Goal: Task Accomplishment & Management: Use online tool/utility

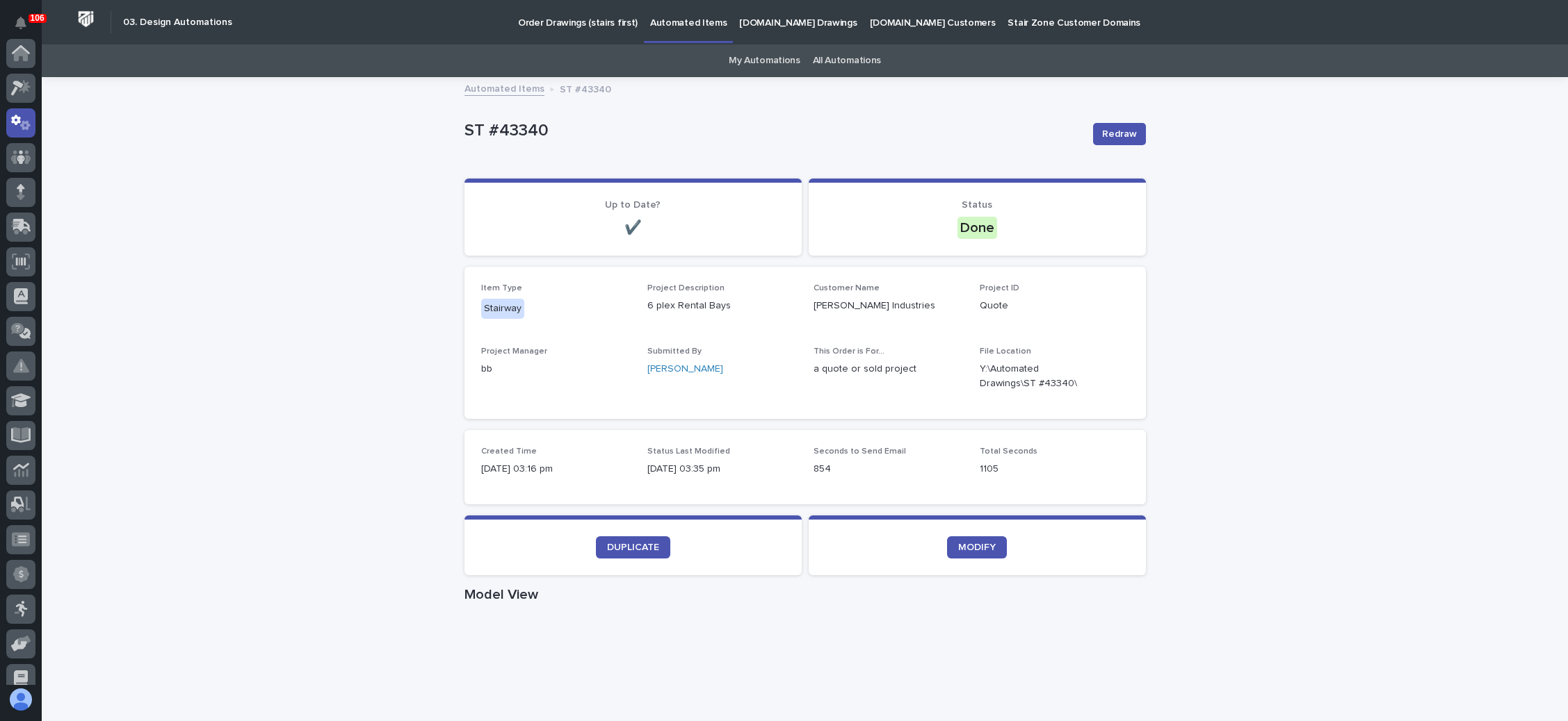
scroll to position [69, 0]
click at [559, 23] on p "Order Drawings (stairs first)" at bounding box center [578, 15] width 119 height 29
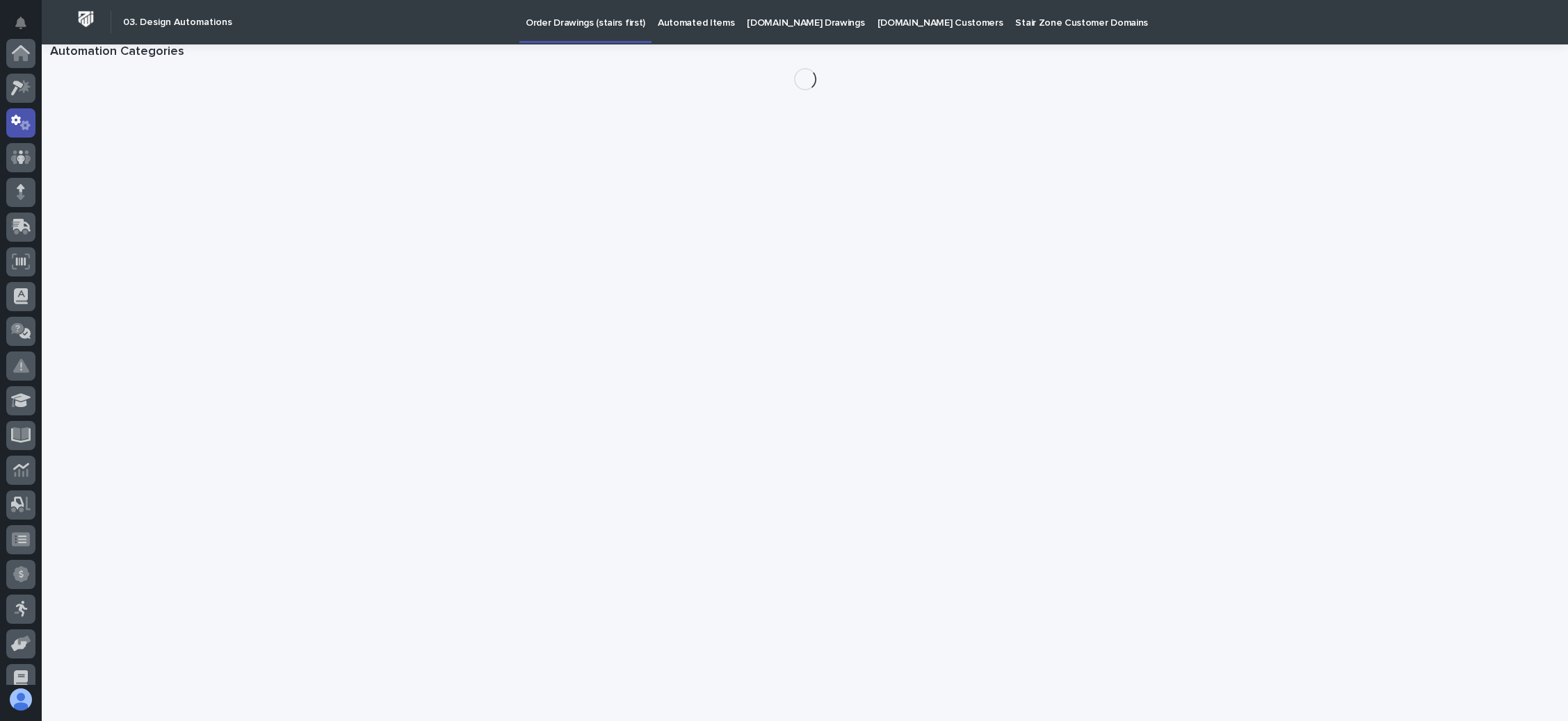
scroll to position [69, 0]
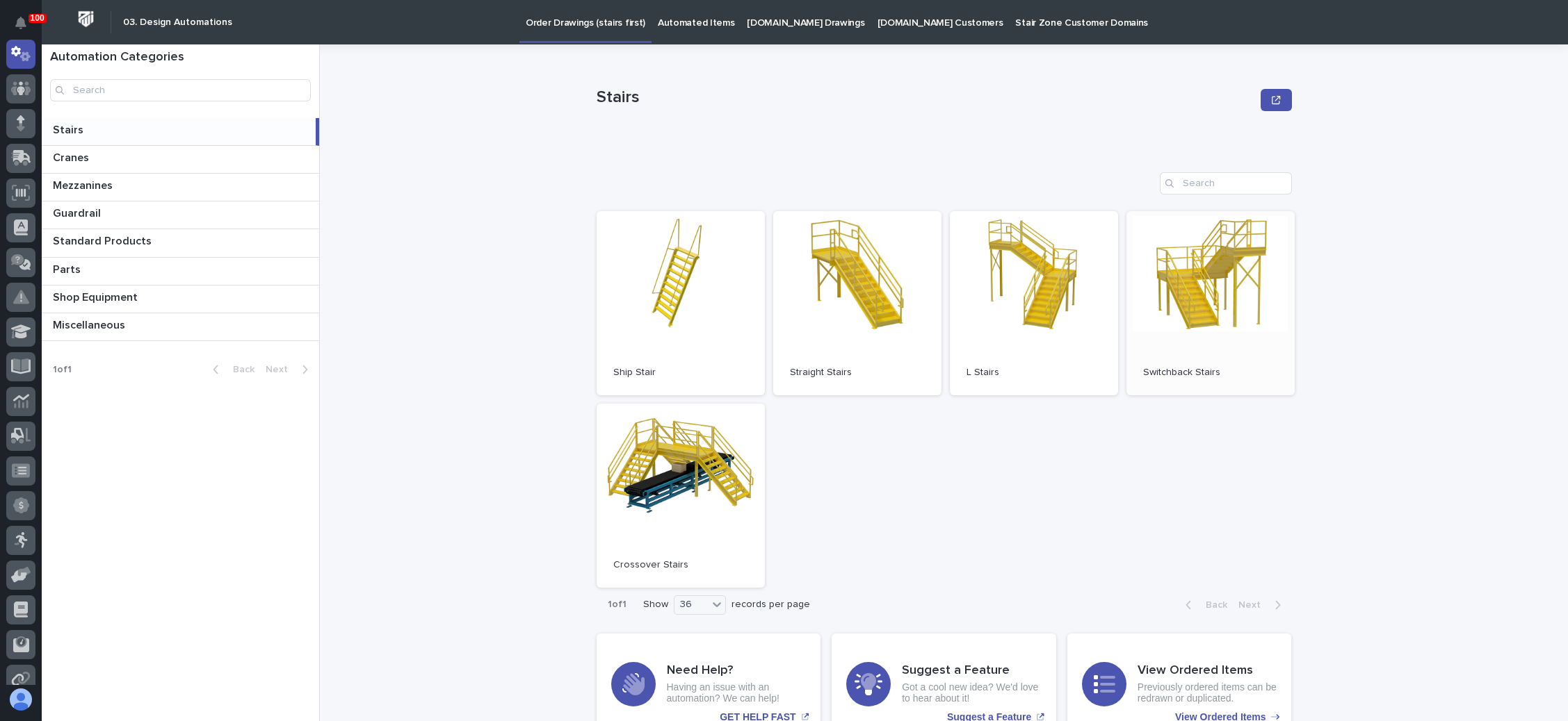
click at [1175, 302] on link "Open" at bounding box center [1210, 304] width 168 height 184
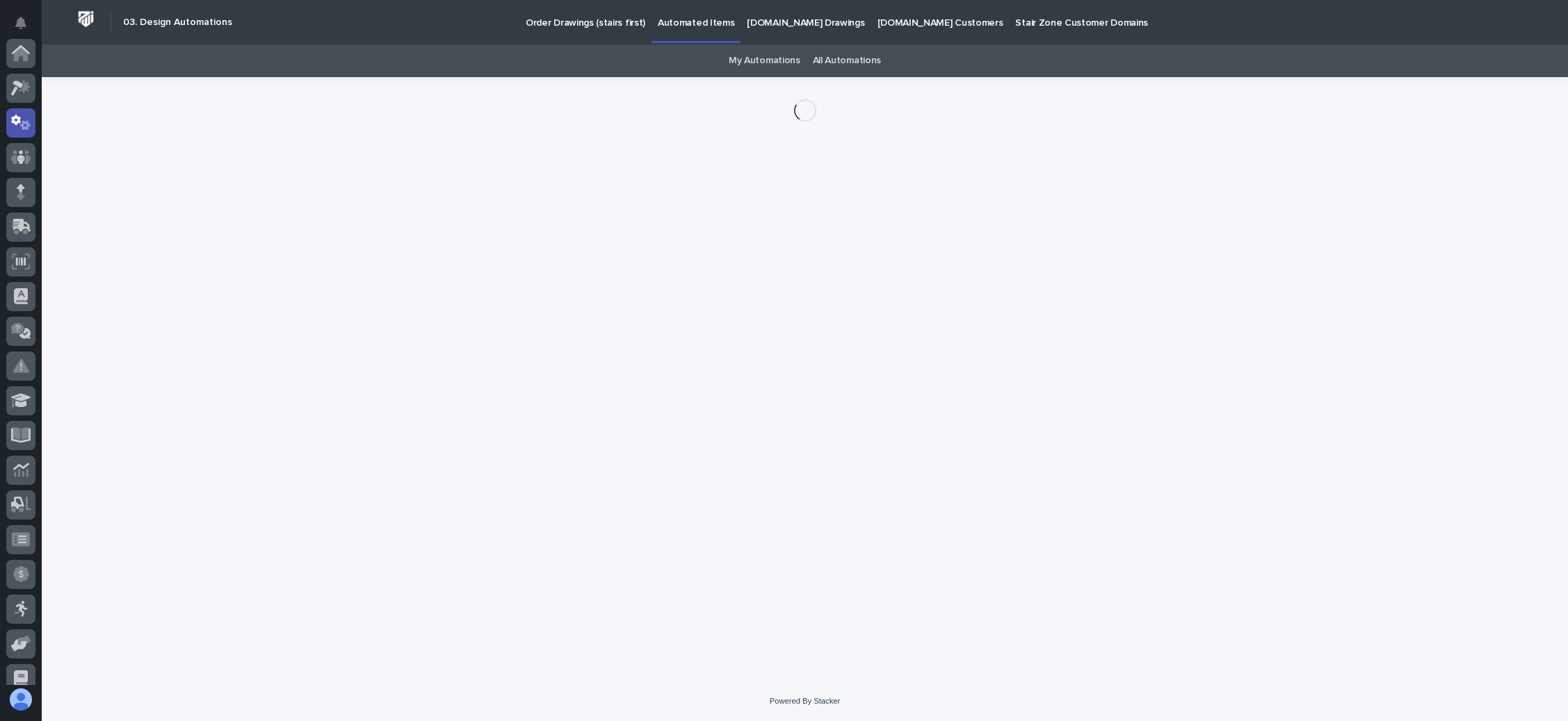
scroll to position [69, 0]
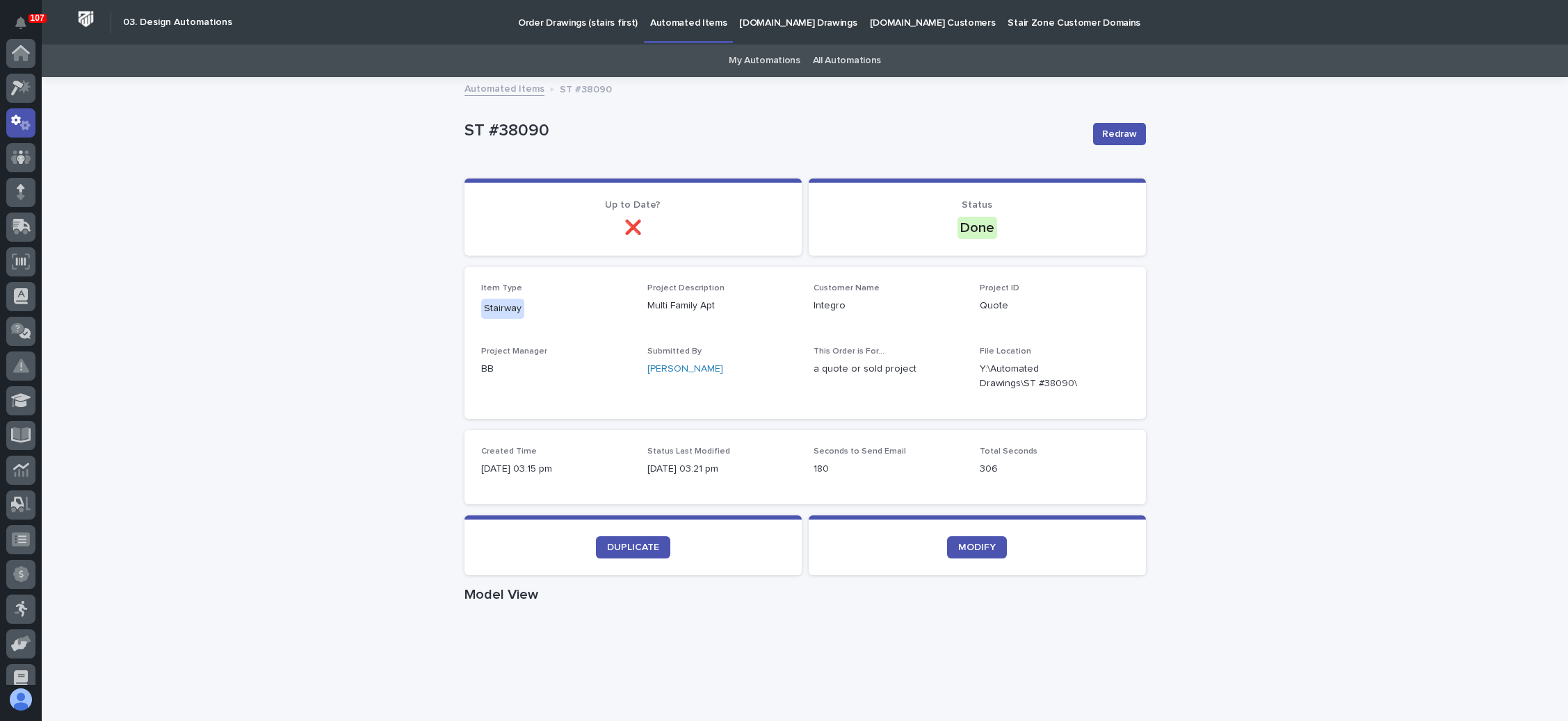
scroll to position [69, 0]
click at [559, 23] on p "Order Drawings (stairs first)" at bounding box center [578, 15] width 119 height 29
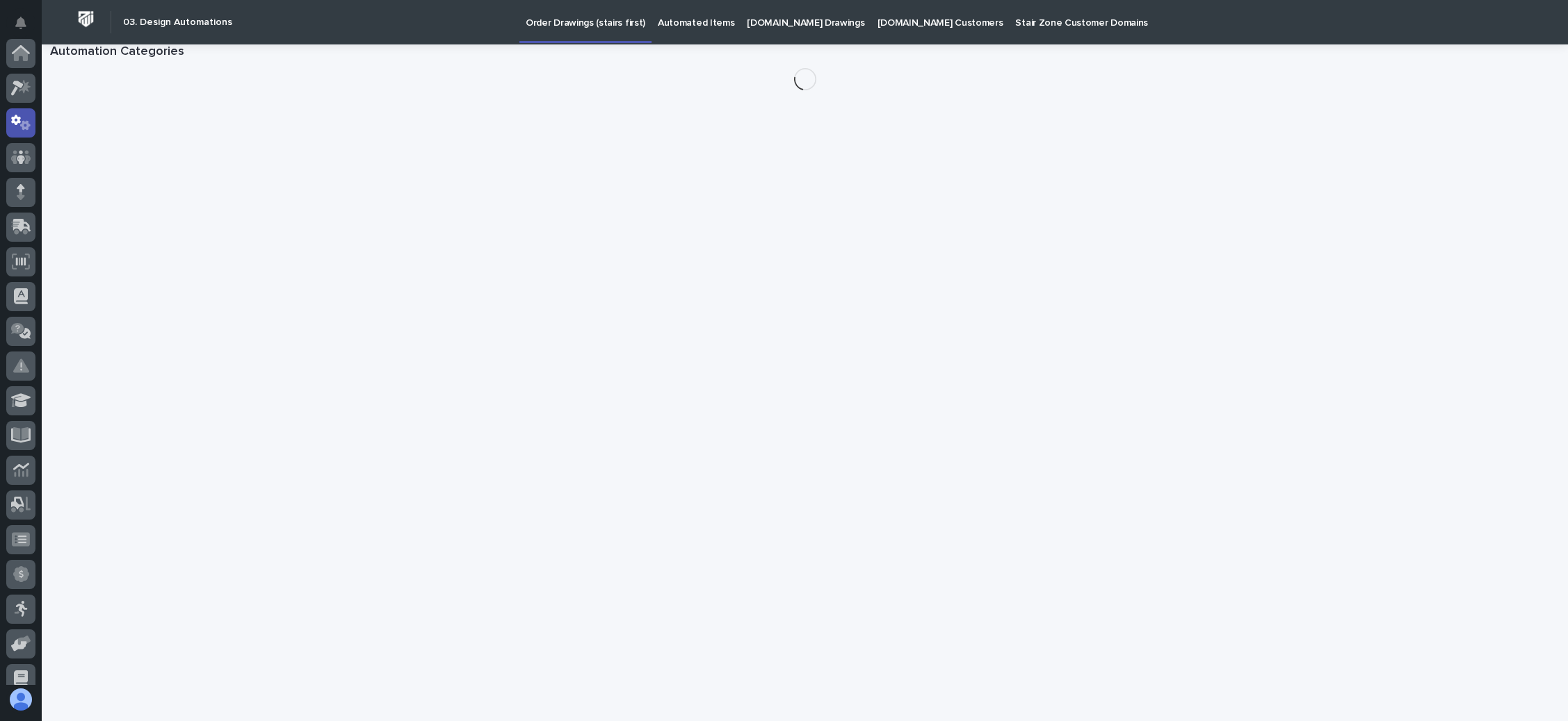
scroll to position [69, 0]
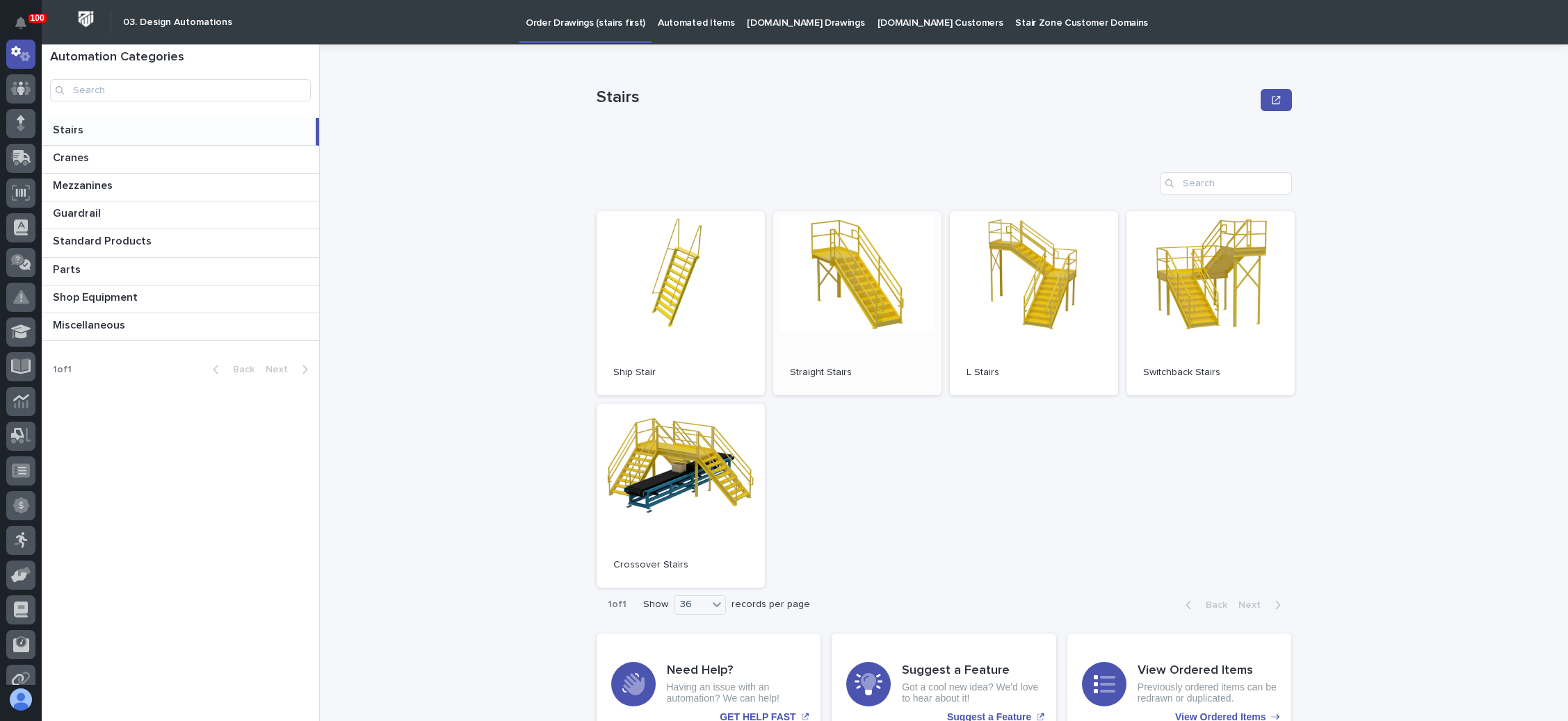
click at [860, 287] on link "Open" at bounding box center [857, 304] width 168 height 184
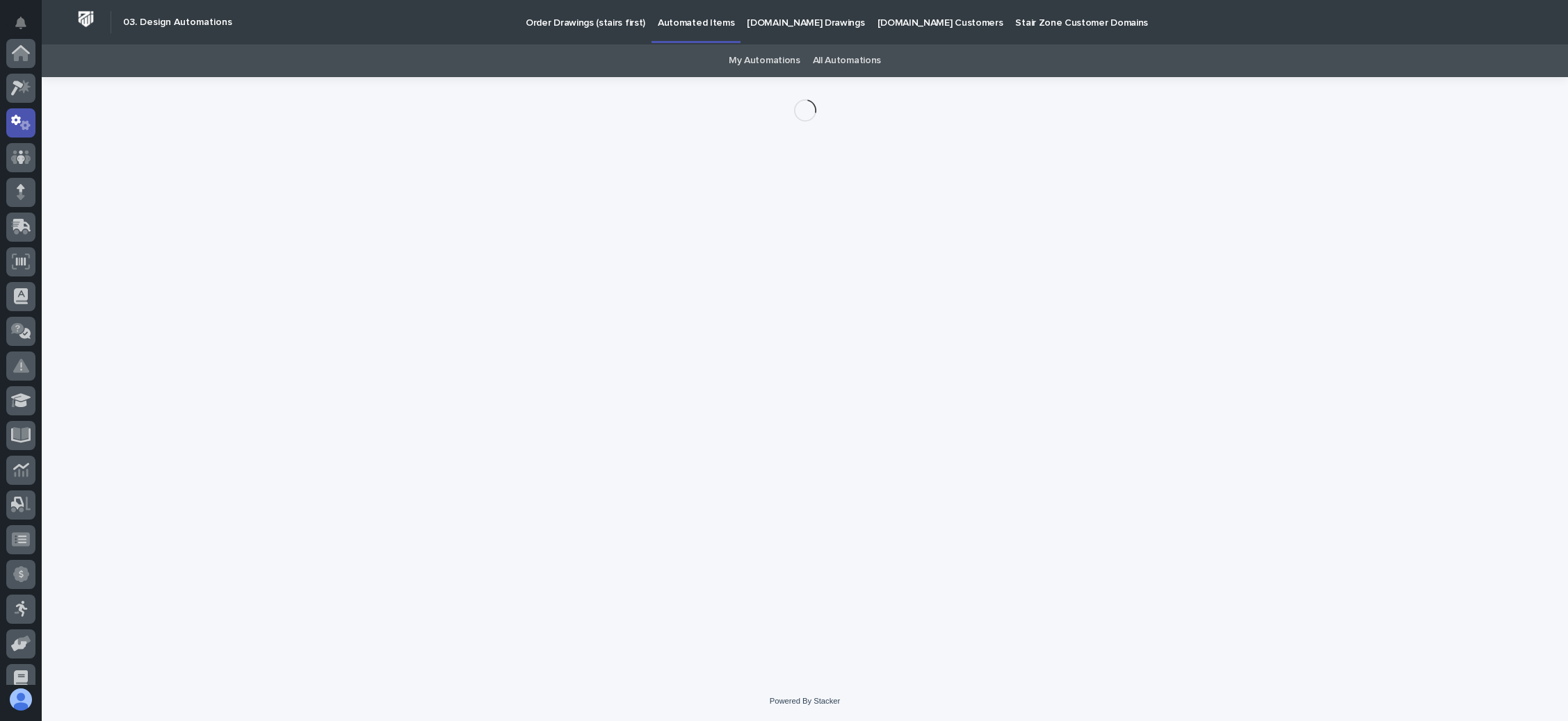
scroll to position [69, 0]
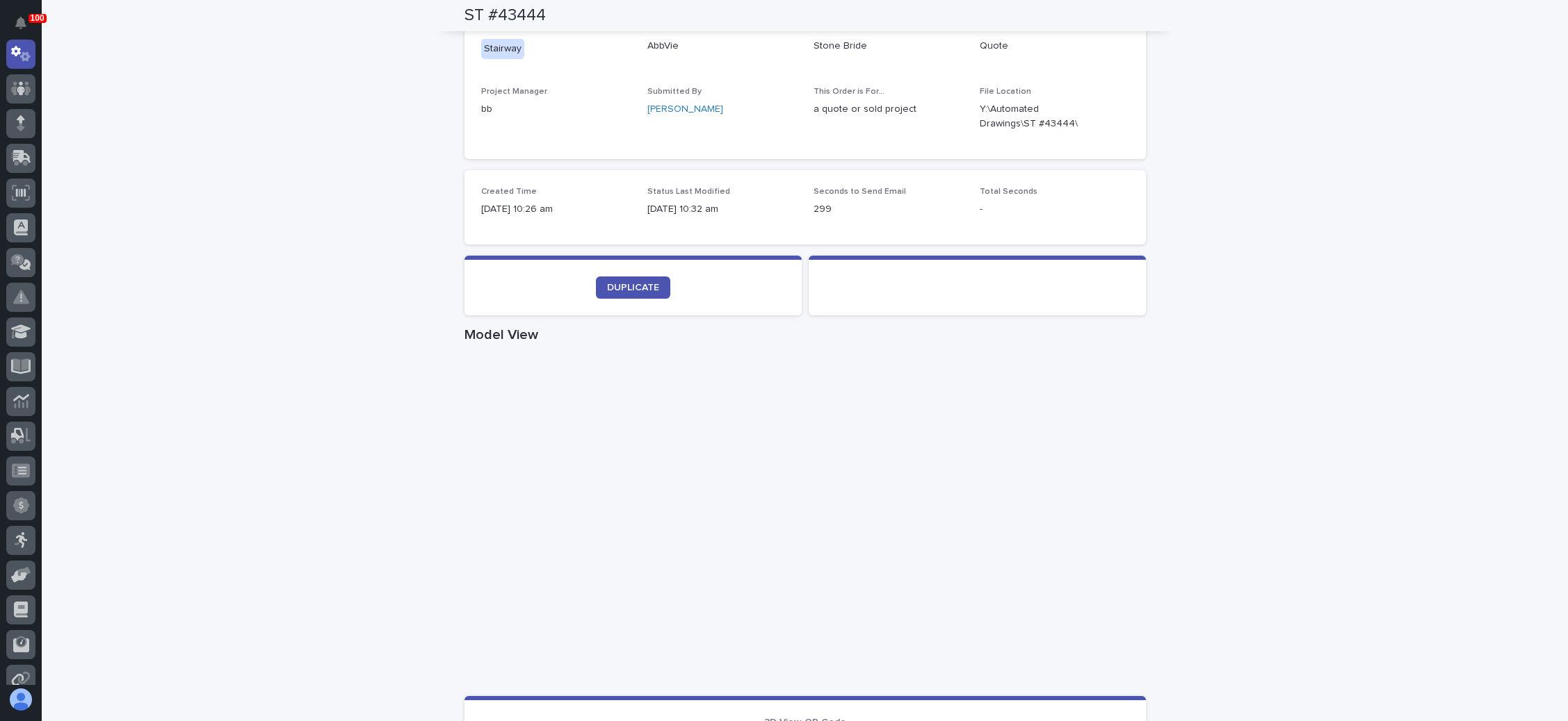
scroll to position [391, 0]
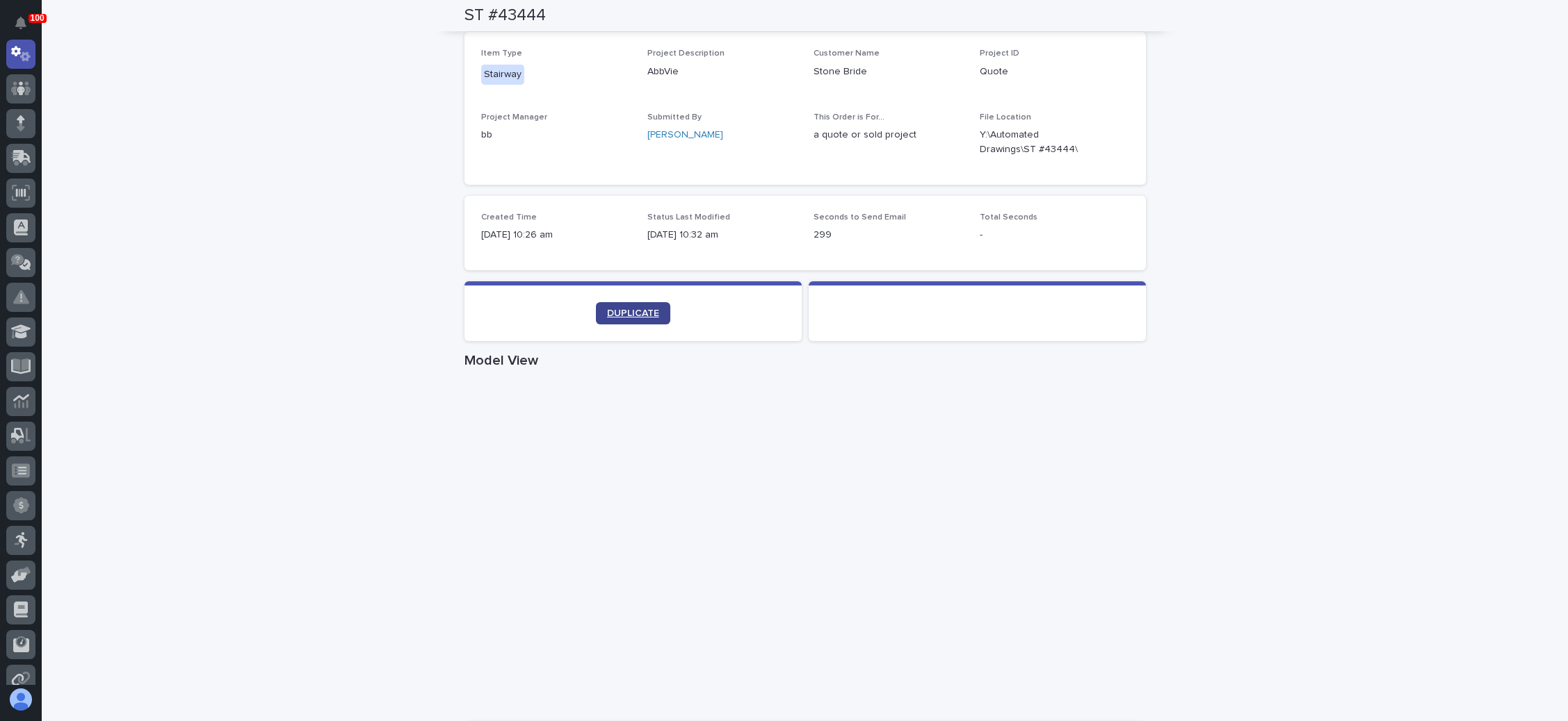
click at [635, 313] on span "DUPLICATE" at bounding box center [633, 313] width 52 height 10
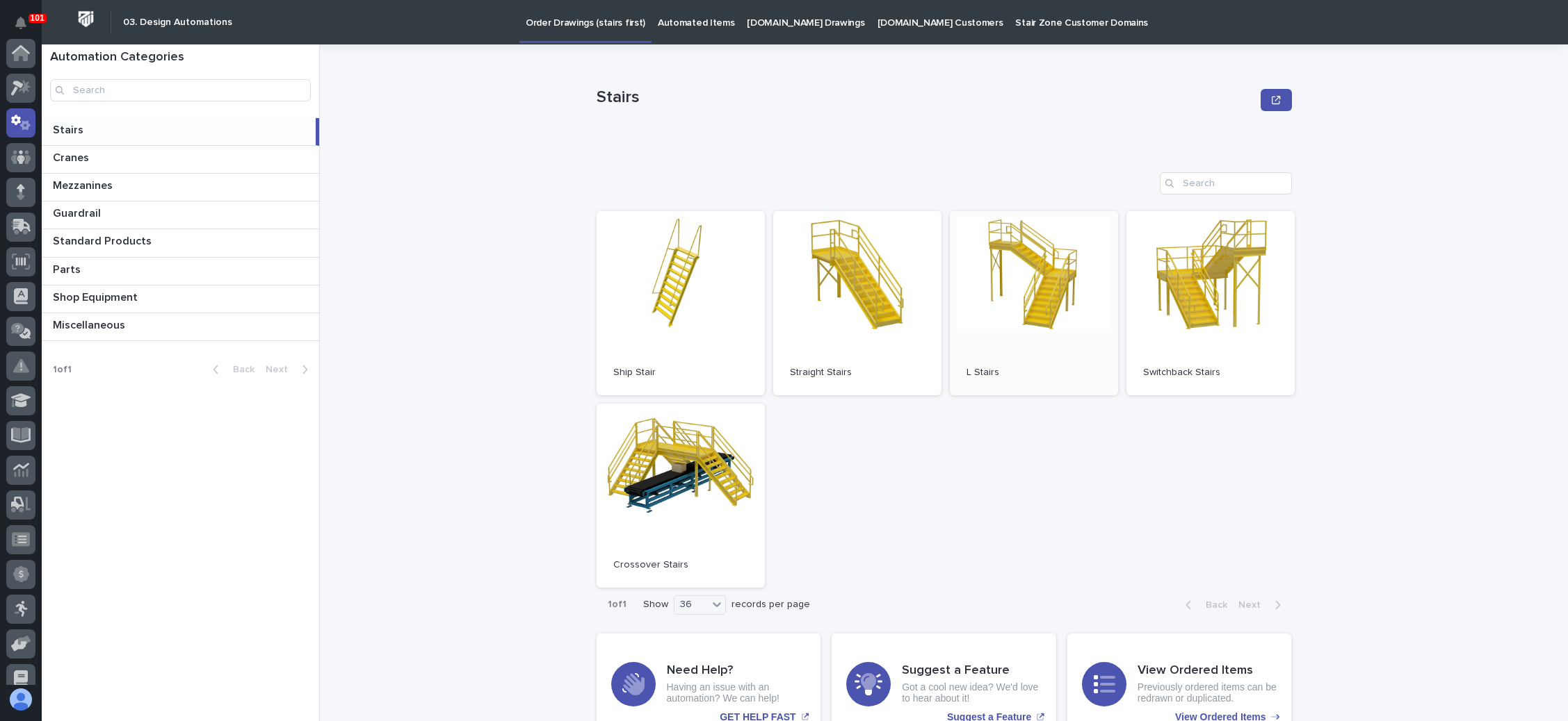
scroll to position [69, 0]
click at [698, 441] on link "Open" at bounding box center [680, 496] width 168 height 184
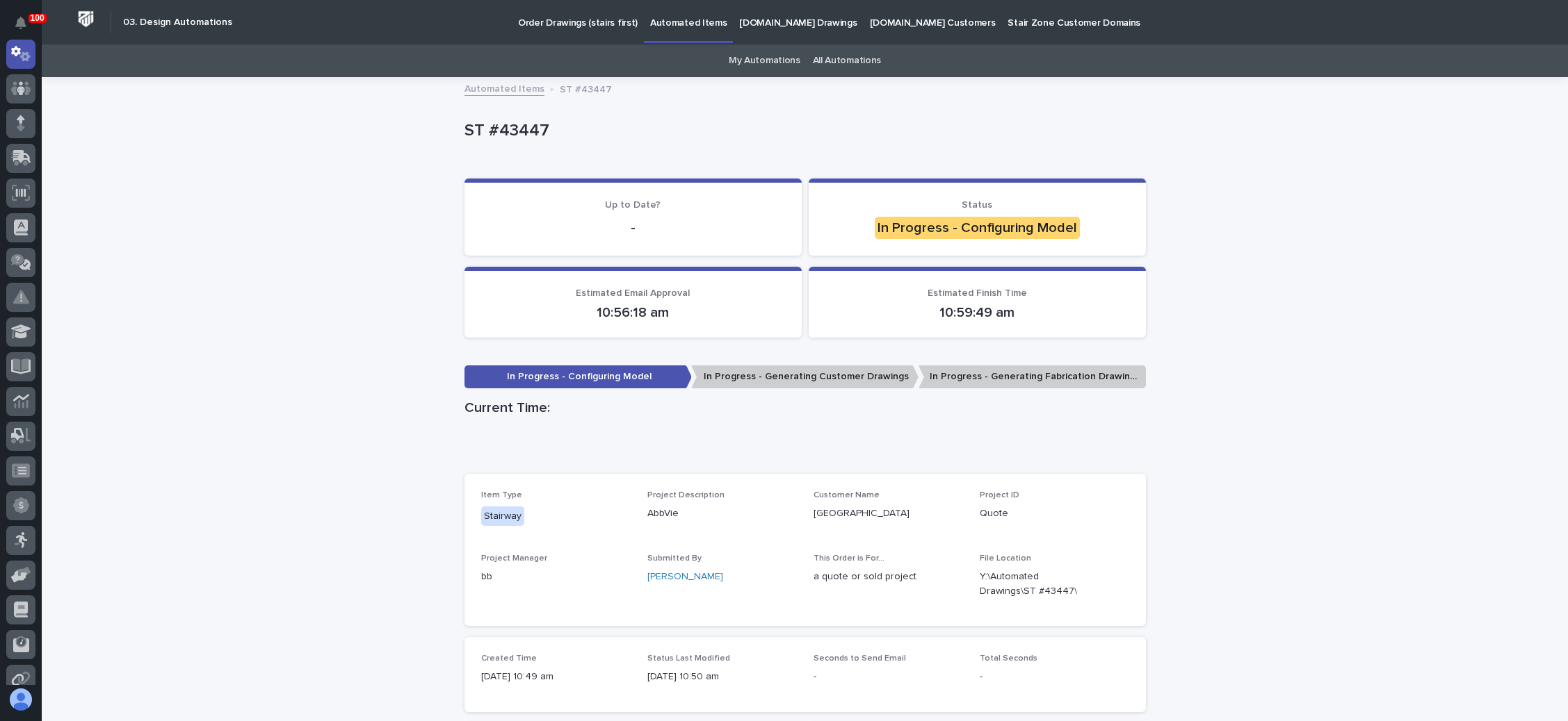
click at [1521, 618] on div "Loading... Saving… Loading... Saving… ST #43447 ST #43447 Sorry, there was an e…" at bounding box center [805, 512] width 1526 height 868
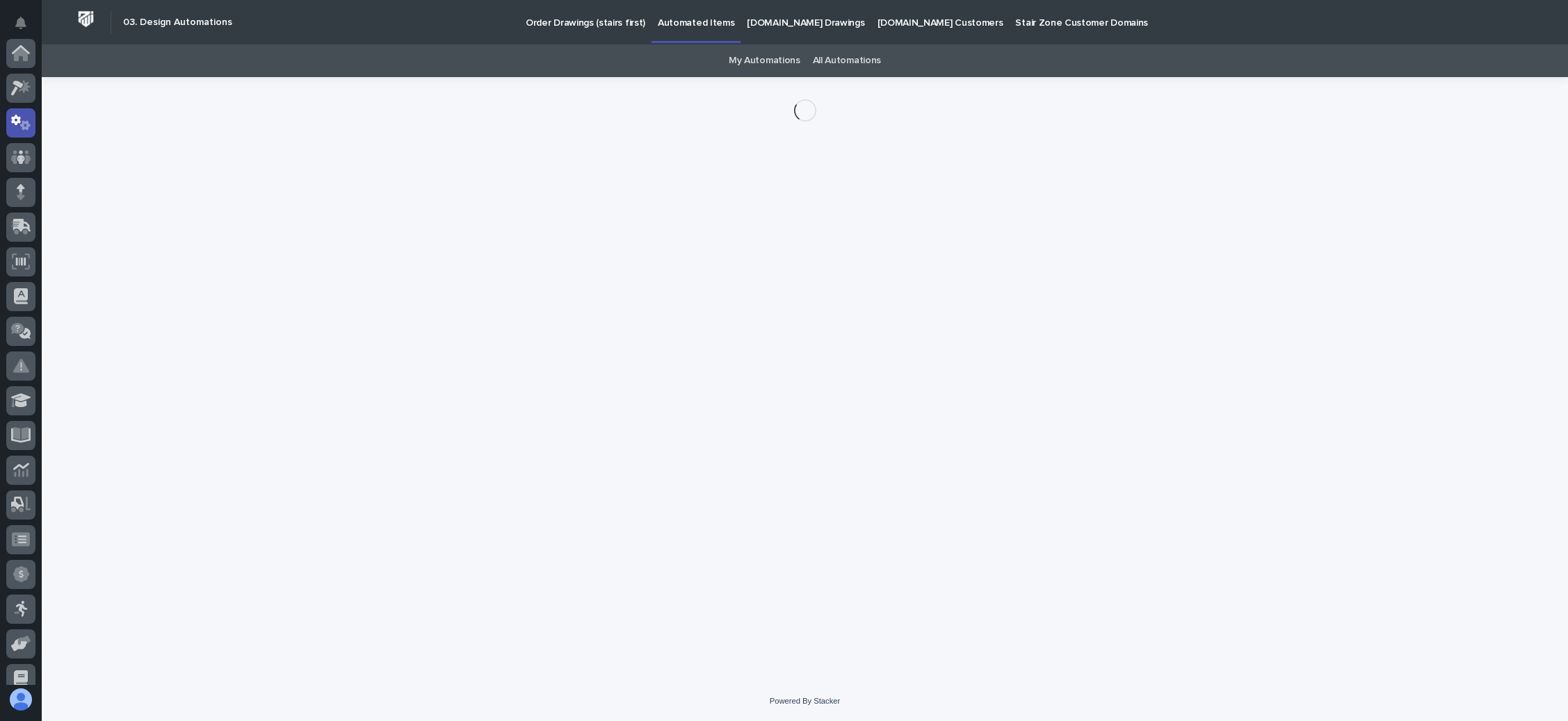
scroll to position [69, 0]
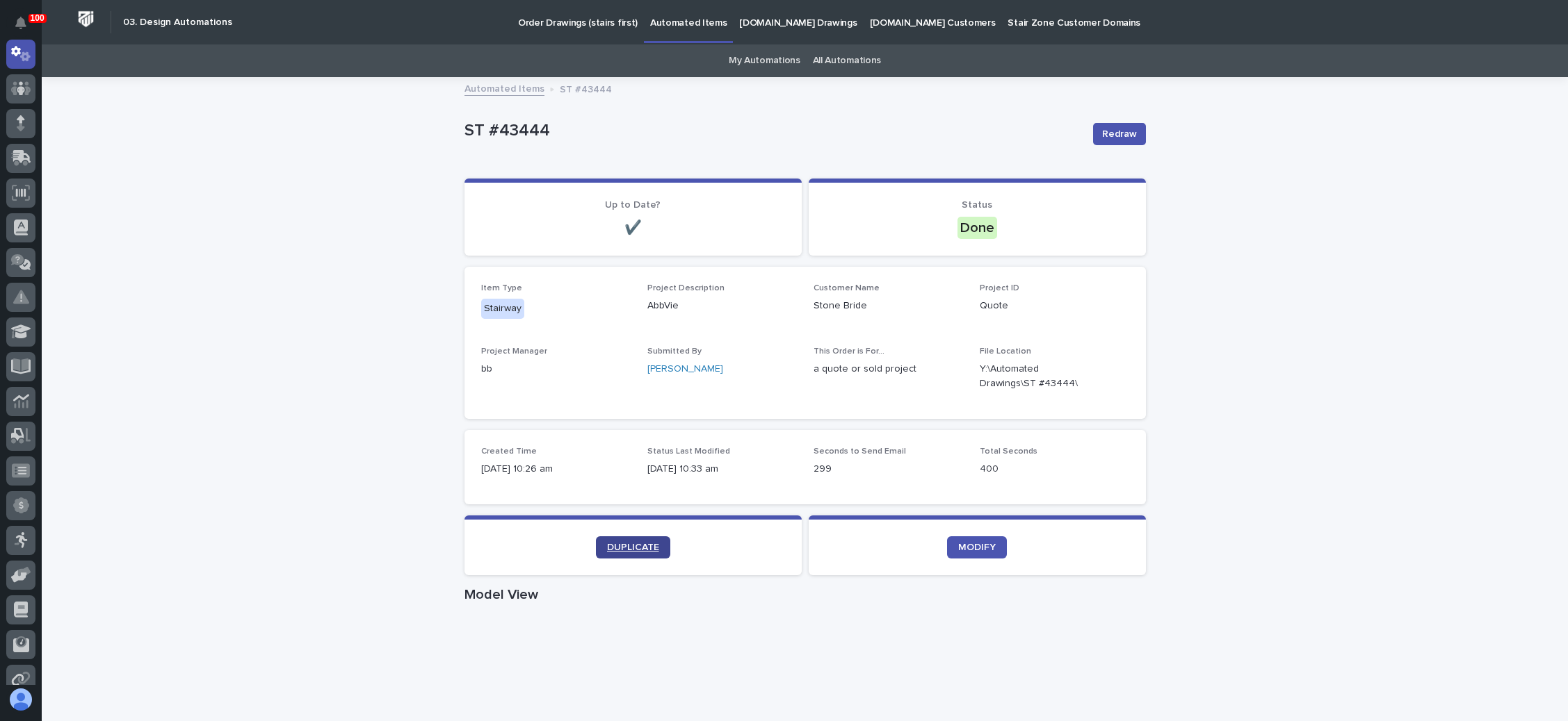
click at [627, 538] on link "DUPLICATE" at bounding box center [633, 547] width 75 height 22
click at [631, 542] on span "DUPLICATE" at bounding box center [633, 547] width 52 height 10
click at [624, 541] on link "DUPLICATE" at bounding box center [633, 547] width 75 height 22
